Goal: Transaction & Acquisition: Purchase product/service

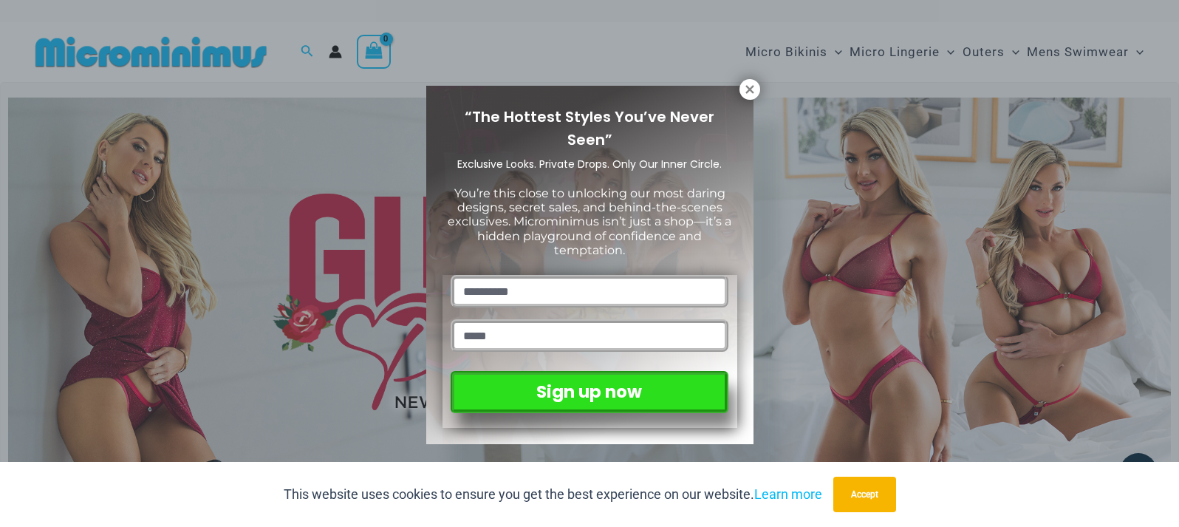
click at [738, 91] on div "“The Hottest Styles You’ve Never Seen” Exclusive Looks. Private Drops. Only Our…" at bounding box center [589, 265] width 327 height 358
click at [753, 95] on icon at bounding box center [749, 89] width 13 height 13
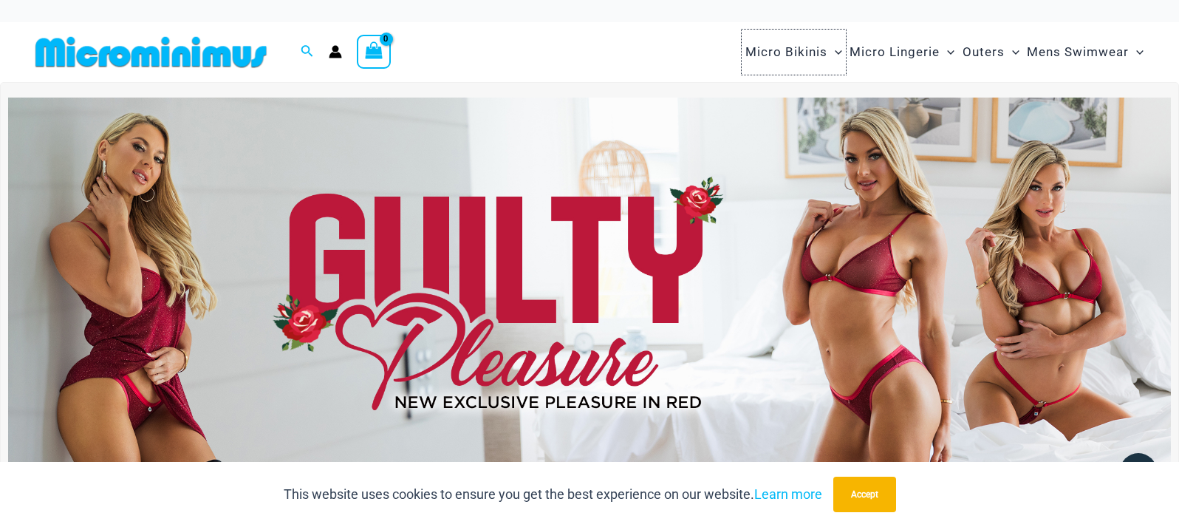
click at [788, 50] on span "Micro Bikinis" at bounding box center [786, 52] width 82 height 38
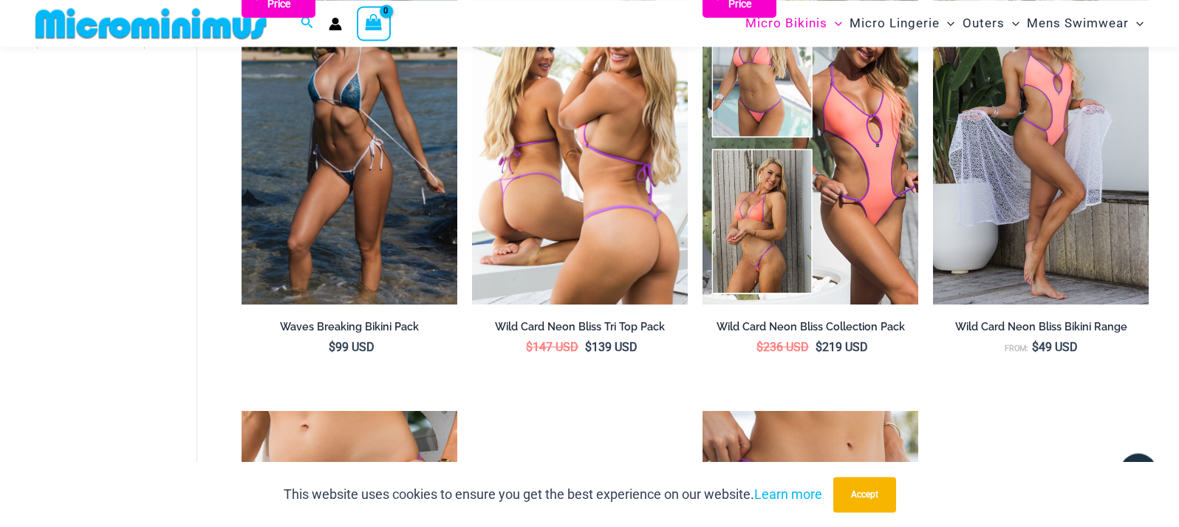
scroll to position [904, 0]
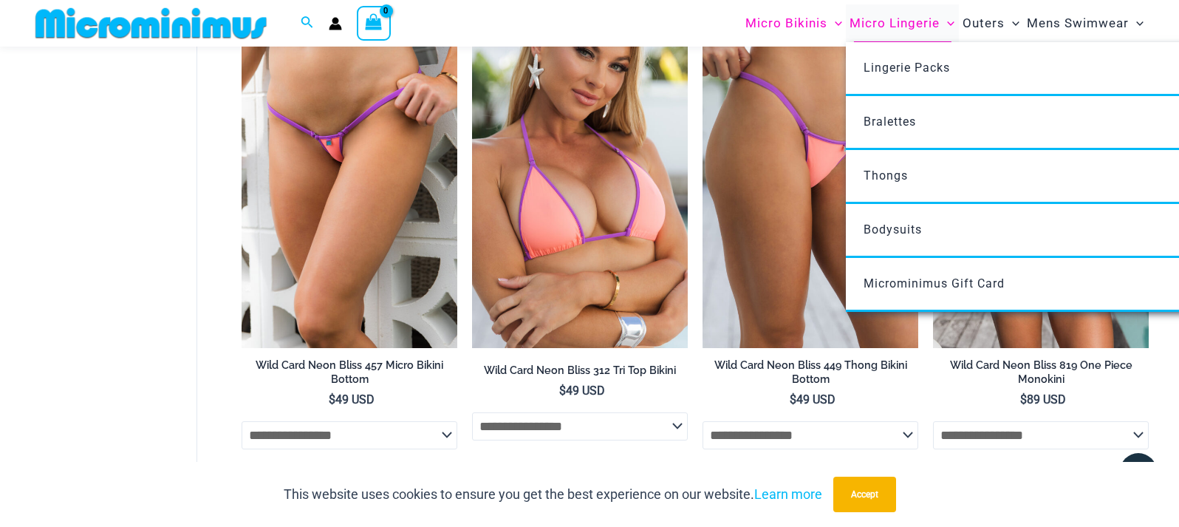
click at [874, 29] on span "Micro Lingerie" at bounding box center [894, 23] width 90 height 38
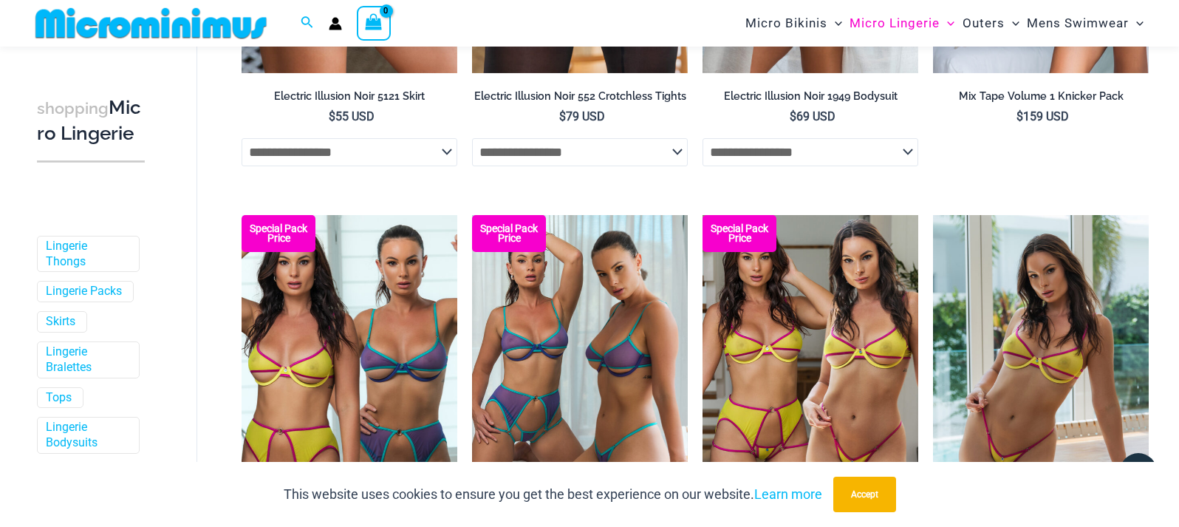
scroll to position [3875, 0]
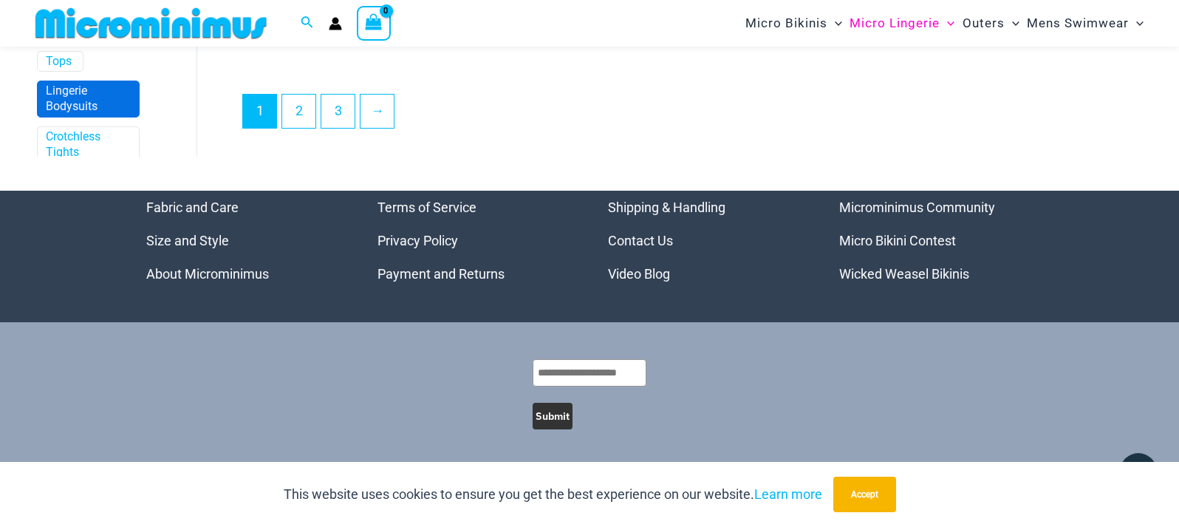
click at [49, 115] on link "Lingerie Bodysuits" at bounding box center [87, 99] width 82 height 31
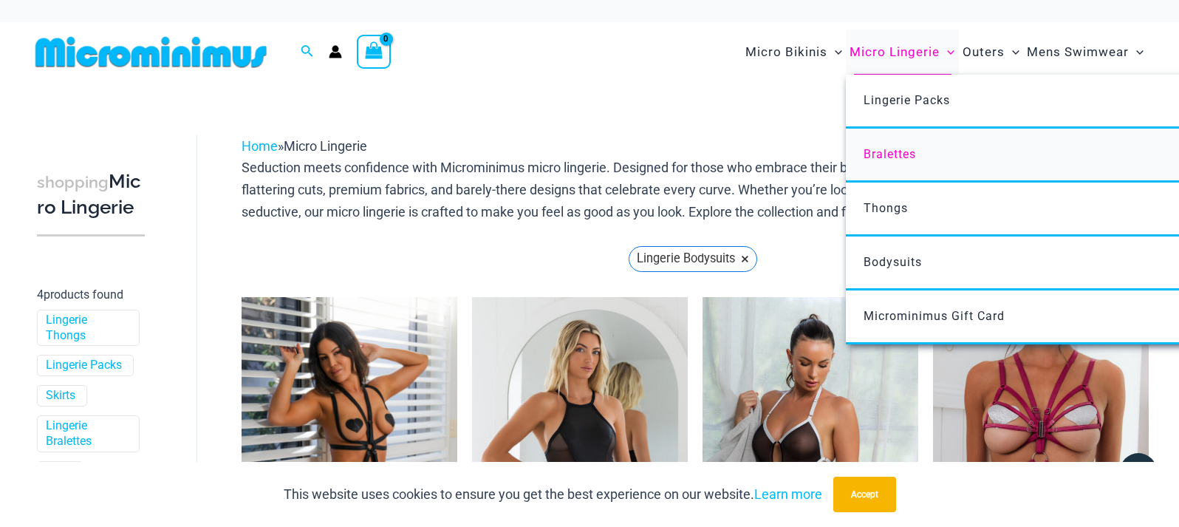
click at [882, 151] on span "Bralettes" at bounding box center [889, 154] width 52 height 14
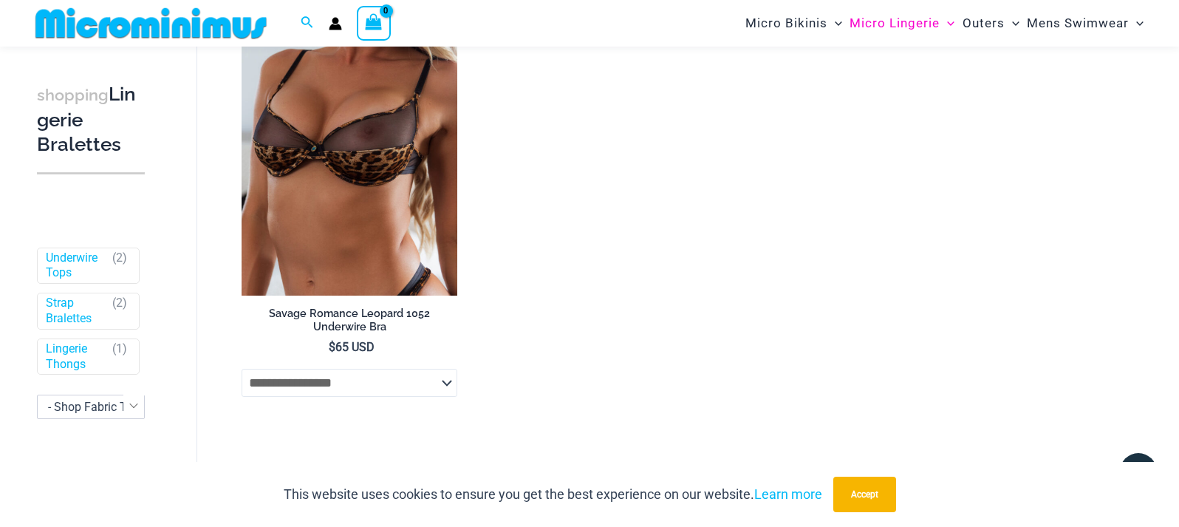
scroll to position [1457, 0]
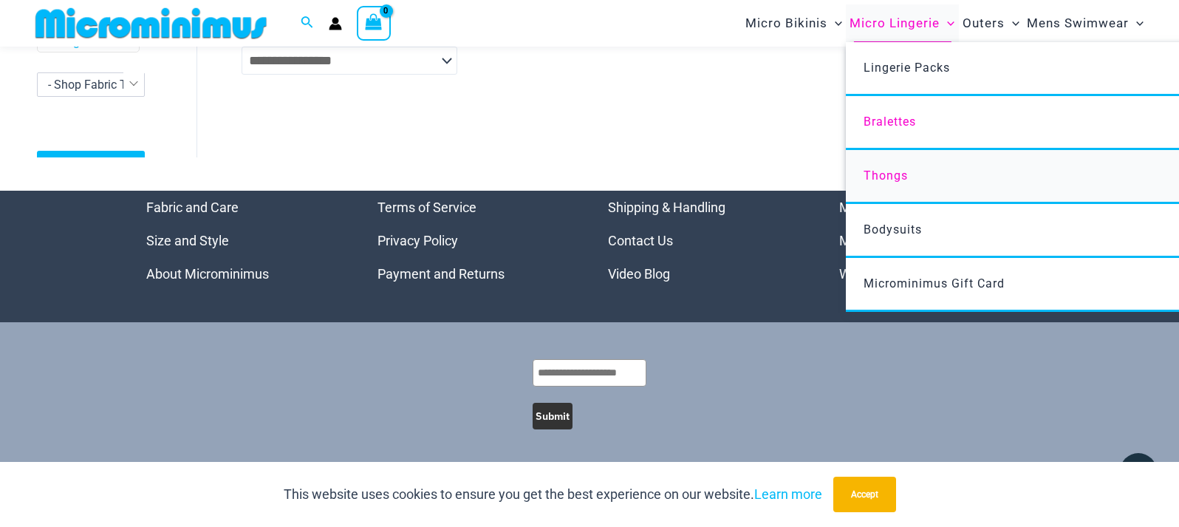
click at [881, 178] on span "Thongs" at bounding box center [885, 175] width 44 height 14
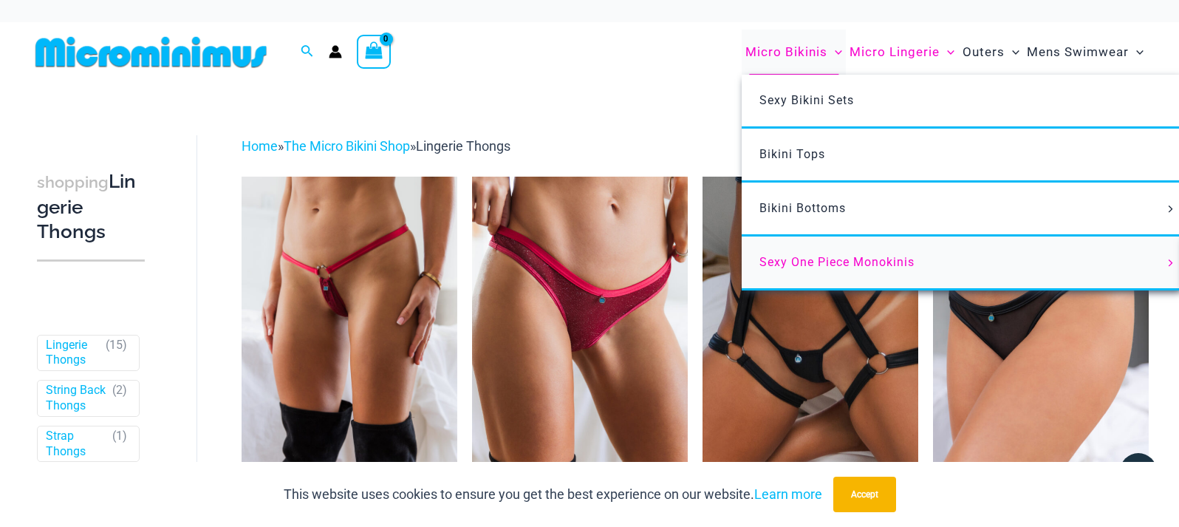
click at [814, 260] on span "Sexy One Piece Monokinis" at bounding box center [836, 262] width 155 height 14
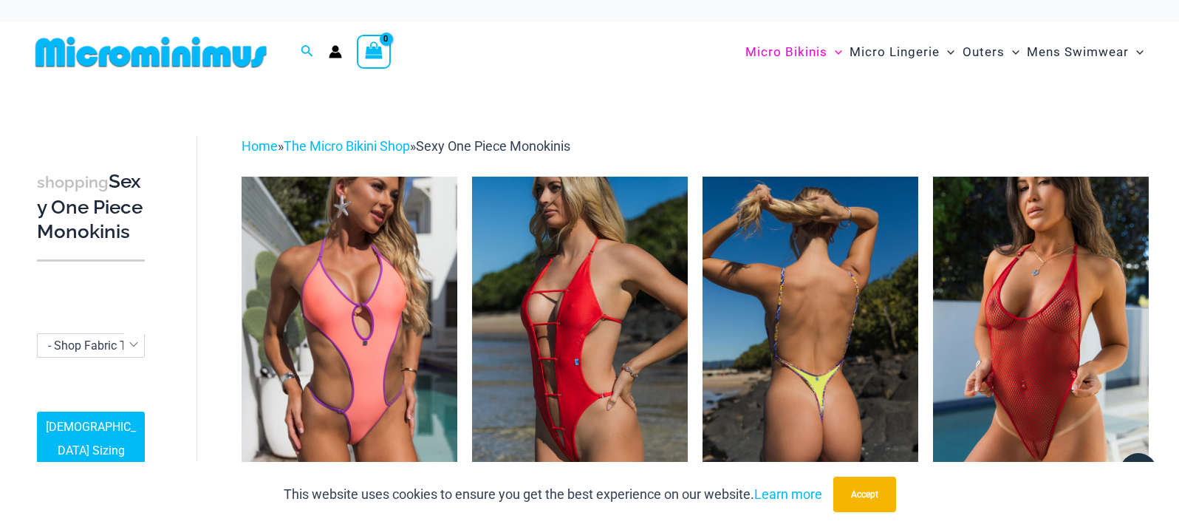
click at [739, 239] on img at bounding box center [810, 339] width 216 height 324
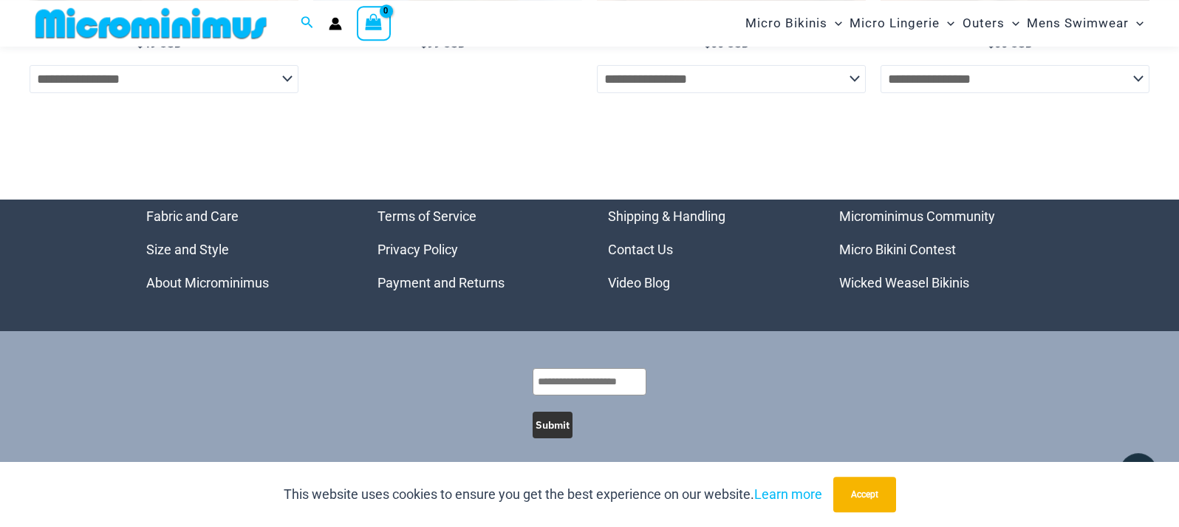
scroll to position [5336, 0]
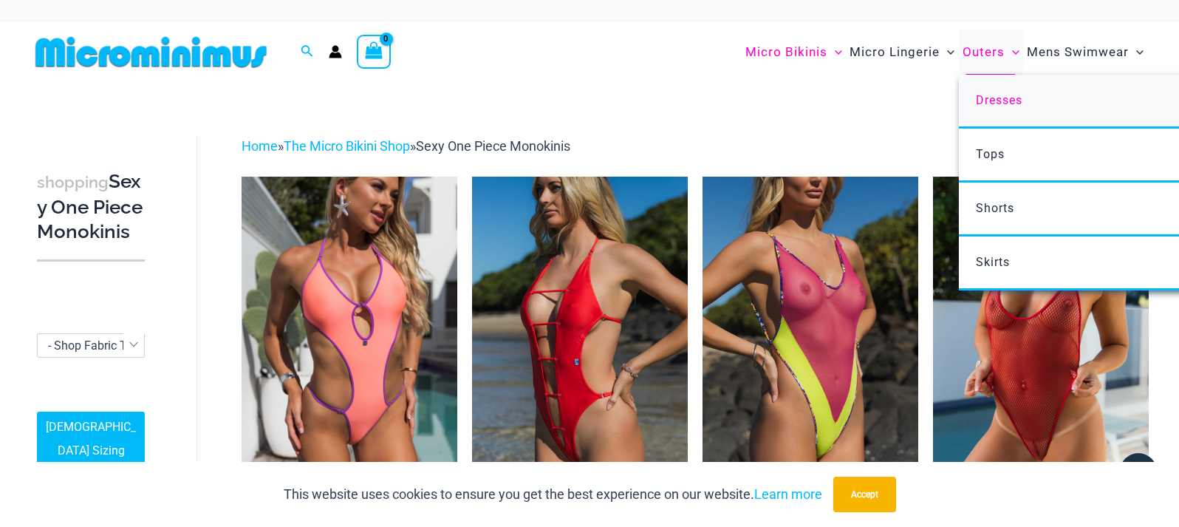
click at [989, 98] on span "Dresses" at bounding box center [999, 100] width 47 height 14
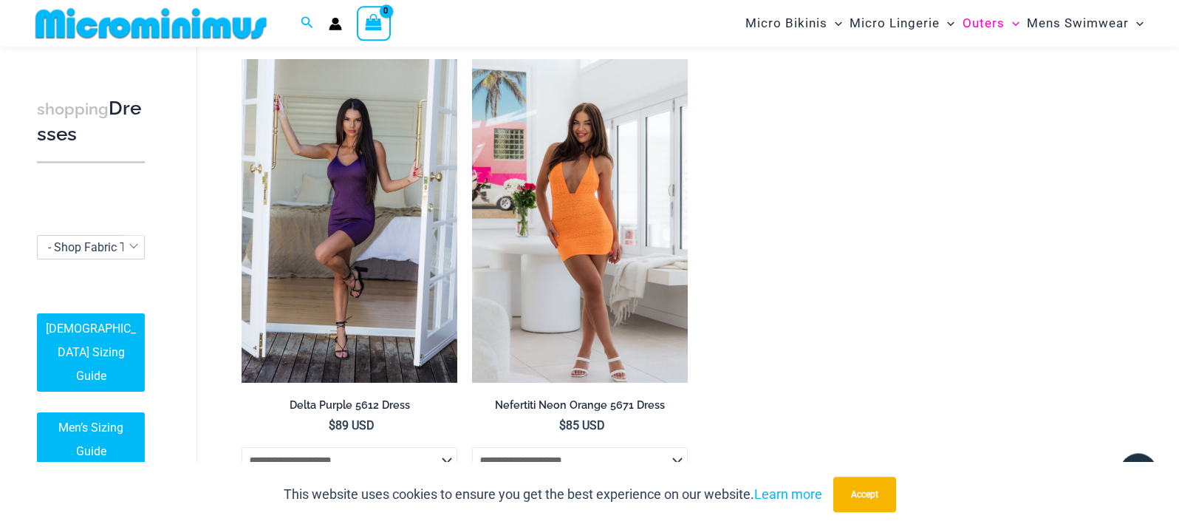
scroll to position [1117, 0]
